Goal: Task Accomplishment & Management: Use online tool/utility

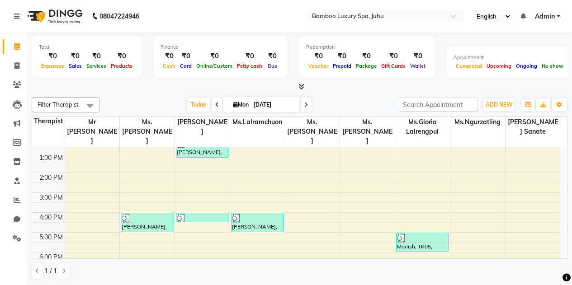
scroll to position [127, 0]
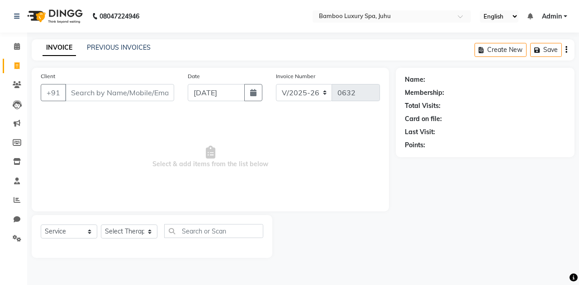
select select "8043"
select select "service"
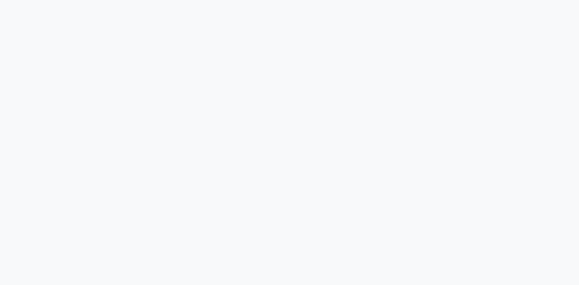
select select "service"
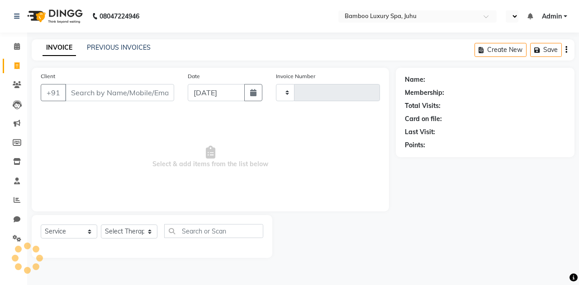
type input "0636"
select select "en"
select select "8043"
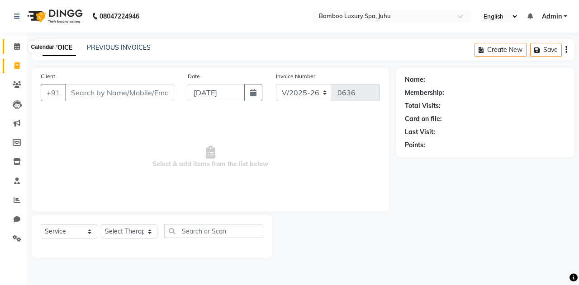
click at [9, 44] on span at bounding box center [17, 47] width 16 height 10
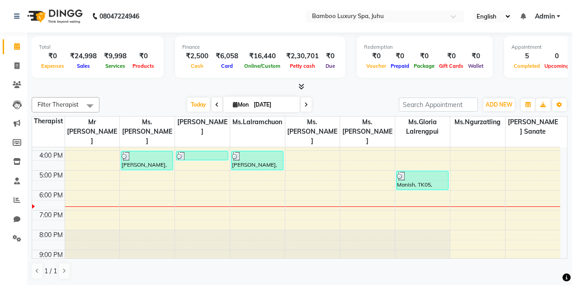
scroll to position [166, 0]
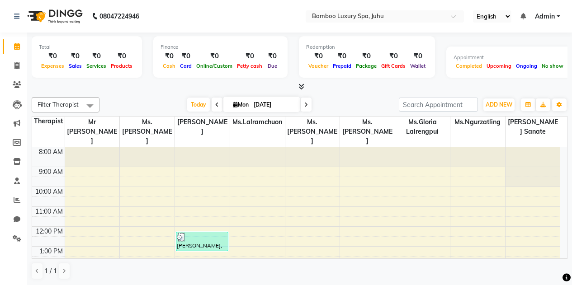
scroll to position [127, 0]
